Goal: Information Seeking & Learning: Learn about a topic

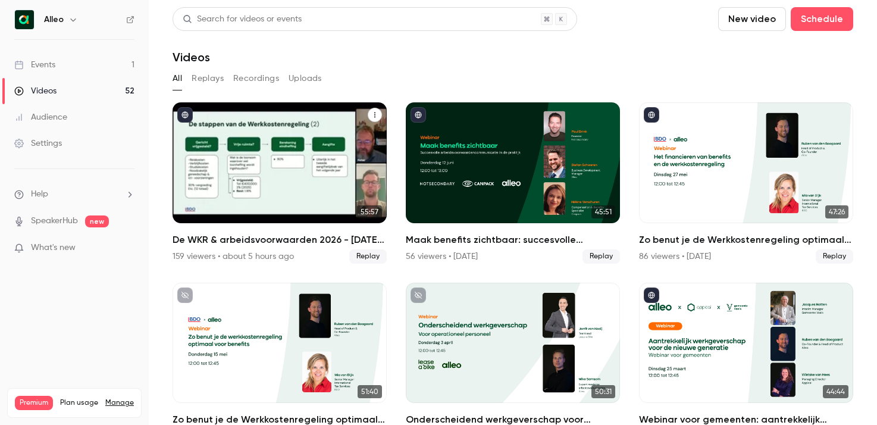
click at [242, 237] on h2 "De WKR & arbeidsvoorwaarden 2026 - [DATE] editie" at bounding box center [280, 240] width 214 height 14
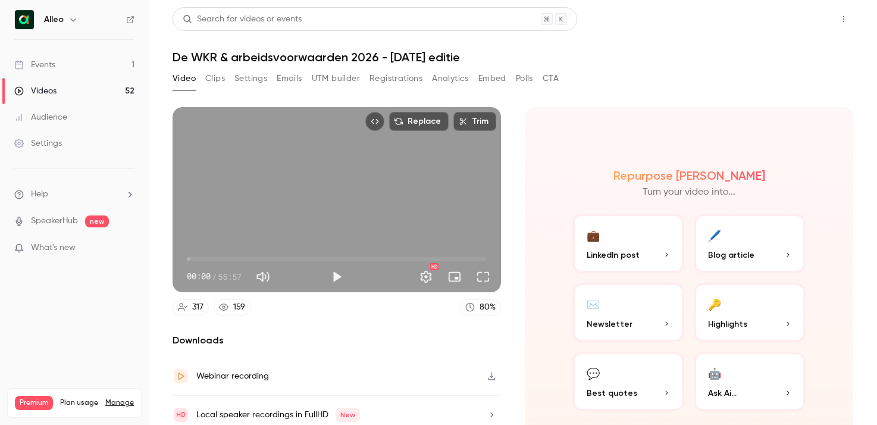
click at [788, 16] on button "Share" at bounding box center [801, 19] width 47 height 24
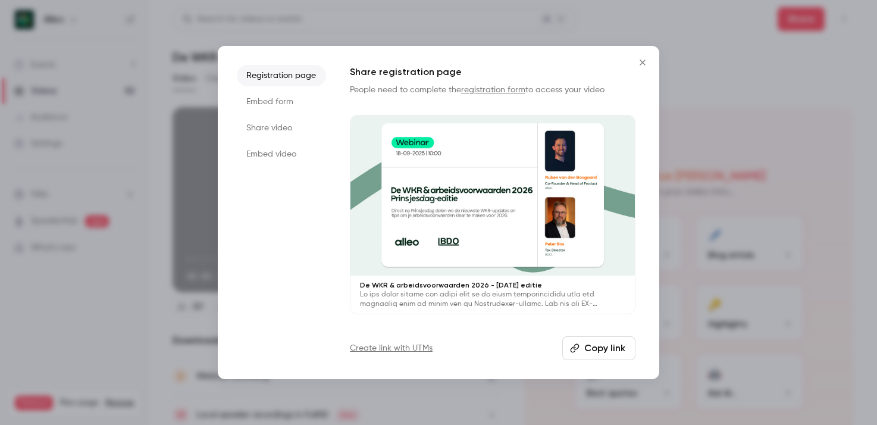
click at [599, 343] on button "Copy link" at bounding box center [598, 348] width 73 height 24
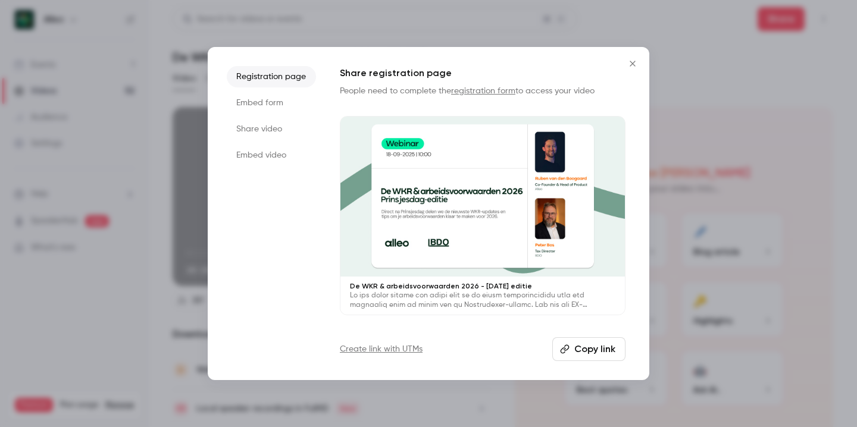
click at [635, 62] on icon "Close" at bounding box center [632, 64] width 14 height 10
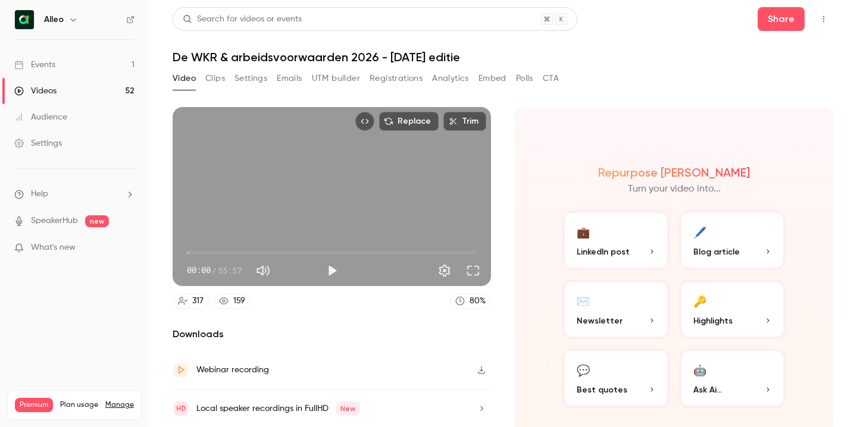
click at [61, 63] on link "Events 1" at bounding box center [74, 65] width 149 height 26
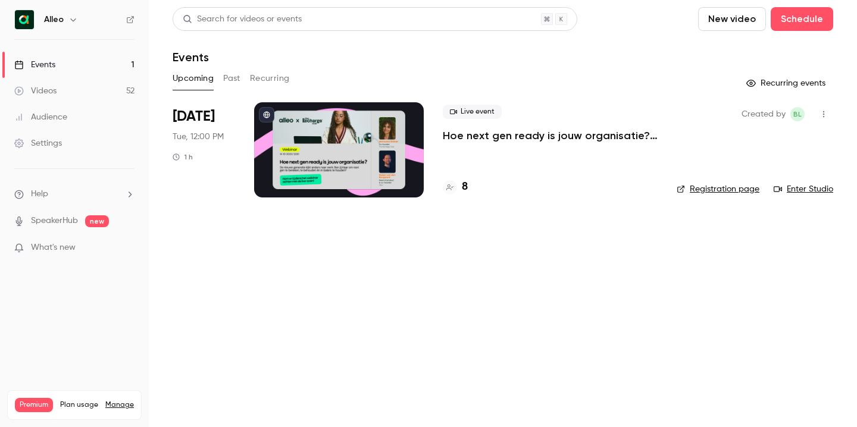
click at [233, 84] on button "Past" at bounding box center [231, 78] width 17 height 19
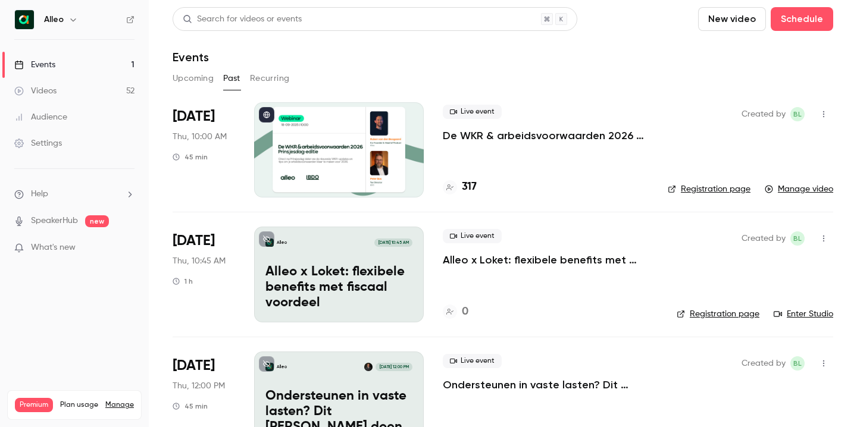
click at [540, 136] on p "De WKR & arbeidsvoorwaarden 2026 - [DATE] editie" at bounding box center [546, 136] width 206 height 14
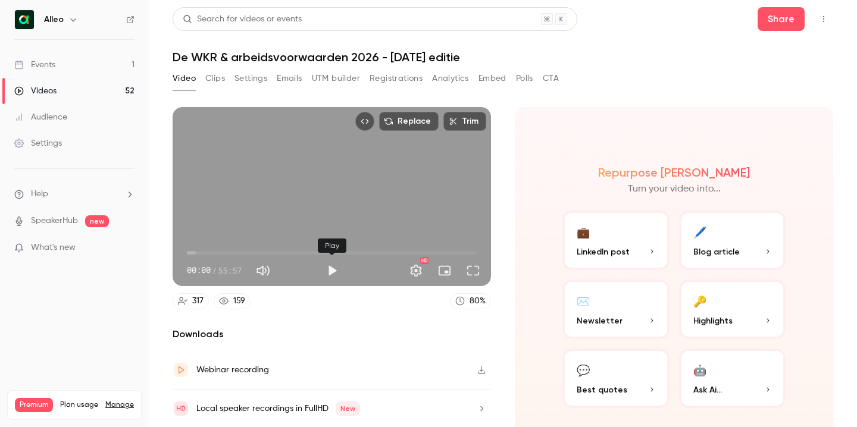
scroll to position [39, 0]
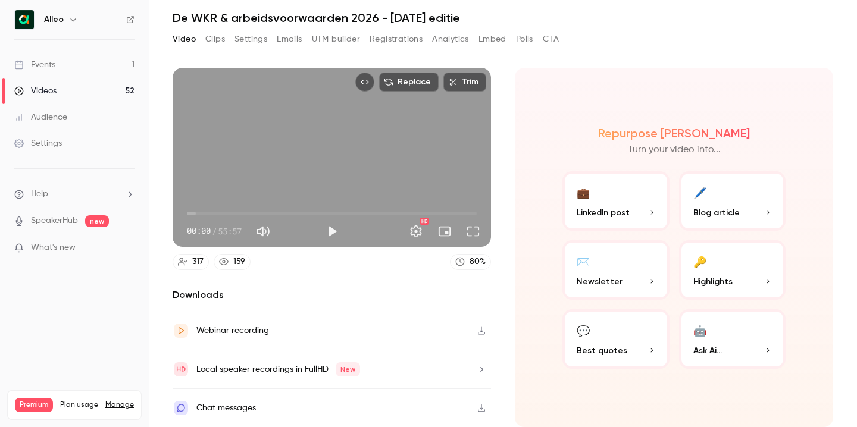
click at [243, 372] on div "Local speaker recordings in FullHD New" at bounding box center [278, 369] width 164 height 14
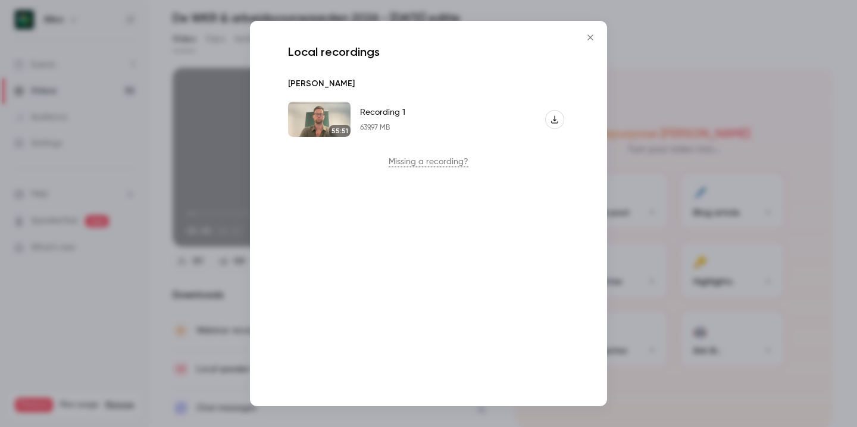
click at [394, 120] on div "Recording 1 639.97 MB" at bounding box center [382, 120] width 45 height 26
click at [327, 119] on img "Recording 1" at bounding box center [319, 119] width 62 height 35
click at [320, 117] on img "Recording 1" at bounding box center [319, 119] width 62 height 35
click at [555, 124] on button "Recording 1" at bounding box center [554, 119] width 19 height 19
click at [308, 118] on img "Recording 1" at bounding box center [319, 119] width 62 height 35
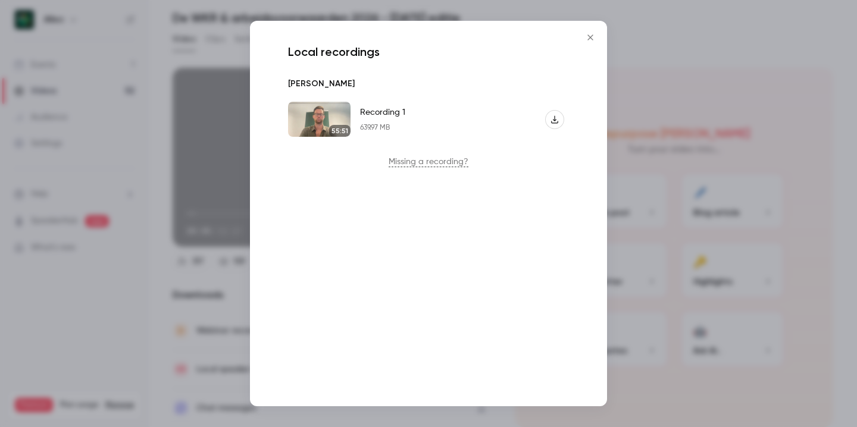
click at [308, 118] on img "Recording 1" at bounding box center [319, 119] width 62 height 35
click at [400, 118] on div "Recording 1 639.97 MB" at bounding box center [382, 120] width 45 height 26
click at [591, 36] on icon "Close" at bounding box center [589, 37] width 5 height 5
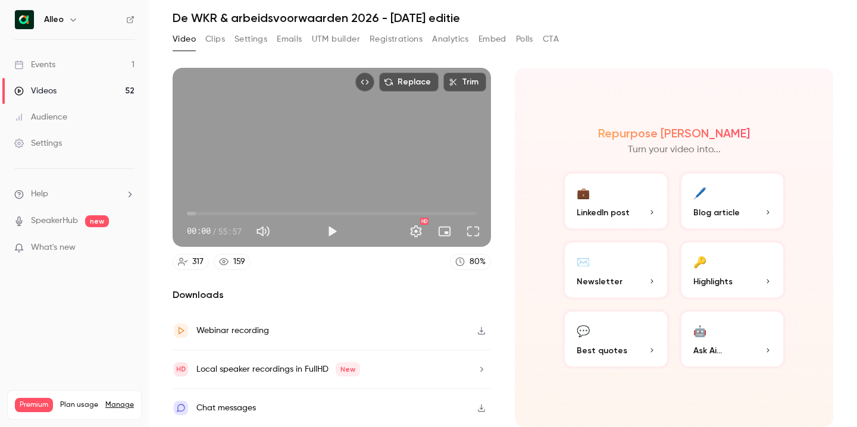
click at [232, 215] on span "00:00" at bounding box center [332, 213] width 290 height 19
click at [289, 214] on span "19:38" at bounding box center [332, 213] width 290 height 19
click at [337, 215] on span "19:38" at bounding box center [332, 213] width 290 height 19
click at [375, 215] on span "29:04" at bounding box center [332, 213] width 290 height 19
click at [265, 212] on span "36:25" at bounding box center [332, 213] width 290 height 19
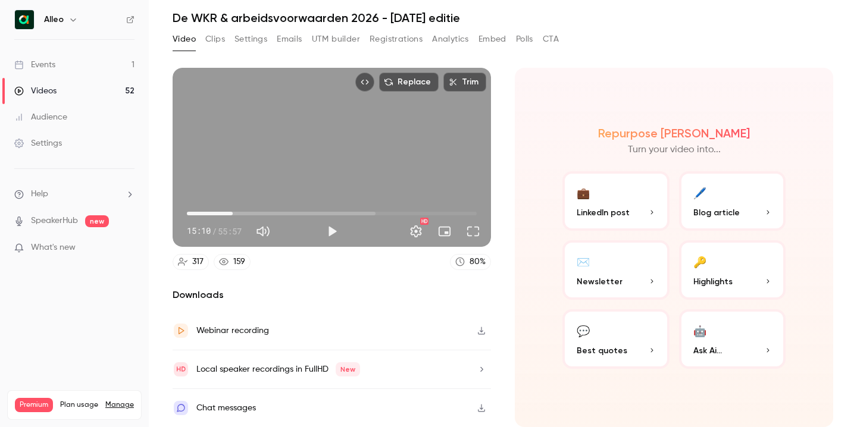
click at [233, 214] on span "08:50" at bounding box center [332, 213] width 290 height 19
click at [243, 213] on span "08:50" at bounding box center [332, 213] width 290 height 19
click at [255, 214] on span "10:55" at bounding box center [332, 213] width 290 height 19
click at [266, 214] on span "13:12" at bounding box center [332, 213] width 290 height 19
click at [280, 214] on span "18:02" at bounding box center [332, 213] width 290 height 19
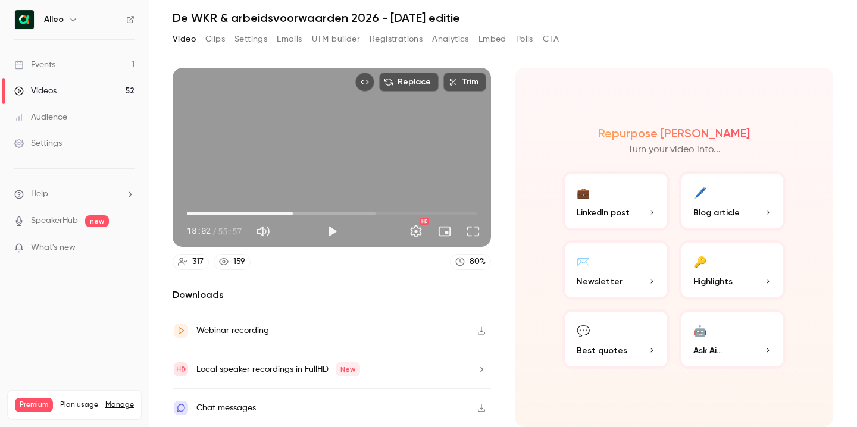
click at [293, 214] on span "20:27" at bounding box center [332, 213] width 290 height 19
click at [302, 214] on span "20:27" at bounding box center [332, 213] width 290 height 19
click at [314, 214] on span "22:17" at bounding box center [332, 213] width 290 height 19
click at [327, 214] on span "24:35" at bounding box center [332, 213] width 290 height 19
click at [339, 214] on span "29:18" at bounding box center [332, 213] width 290 height 19
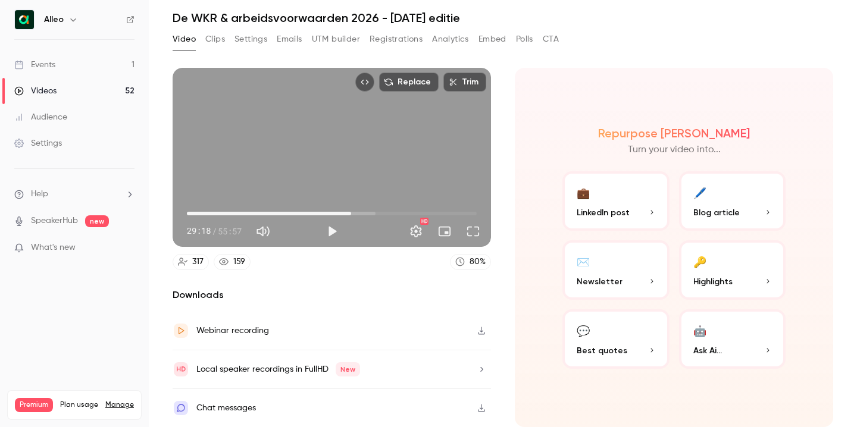
click at [351, 214] on span "31:42" at bounding box center [332, 213] width 290 height 19
type input "******"
click at [95, 64] on link "Events 1" at bounding box center [74, 65] width 149 height 26
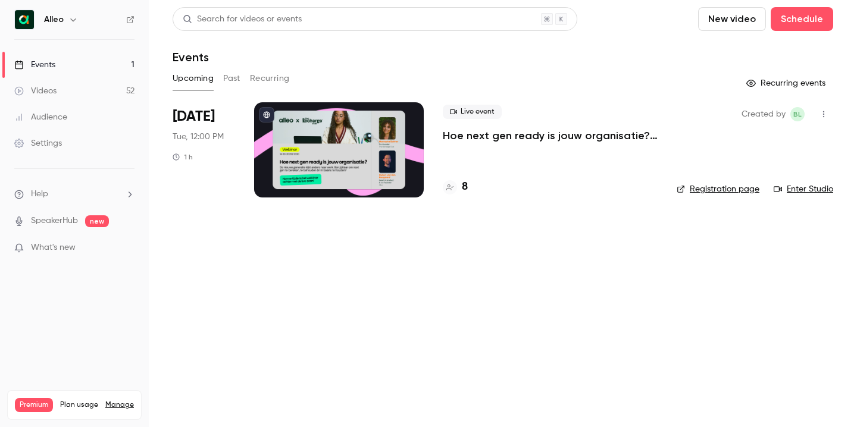
click at [231, 81] on button "Past" at bounding box center [231, 78] width 17 height 19
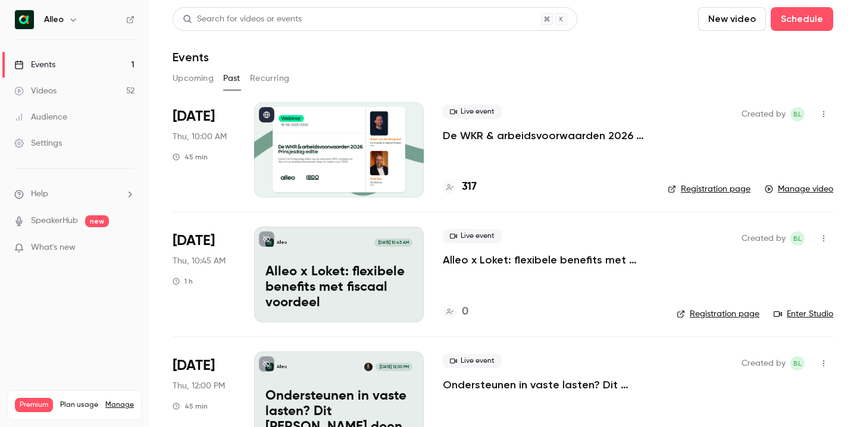
click at [553, 135] on p "De WKR & arbeidsvoorwaarden 2026 - [DATE] editie" at bounding box center [546, 136] width 206 height 14
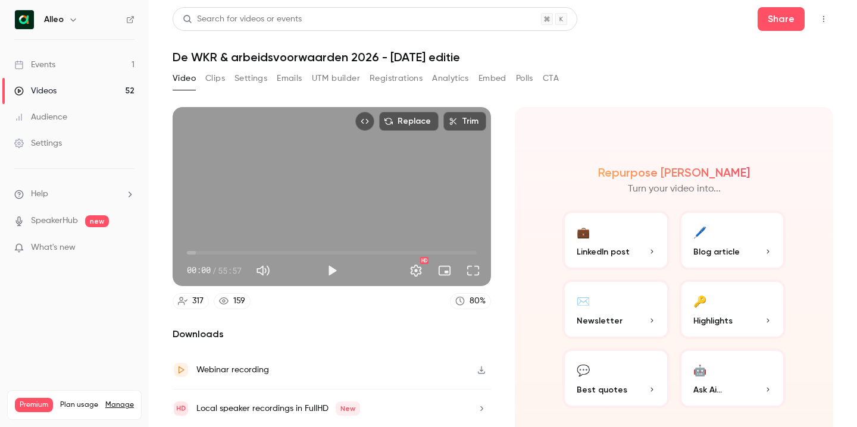
click at [406, 79] on button "Registrations" at bounding box center [395, 78] width 53 height 19
